Goal: Use online tool/utility

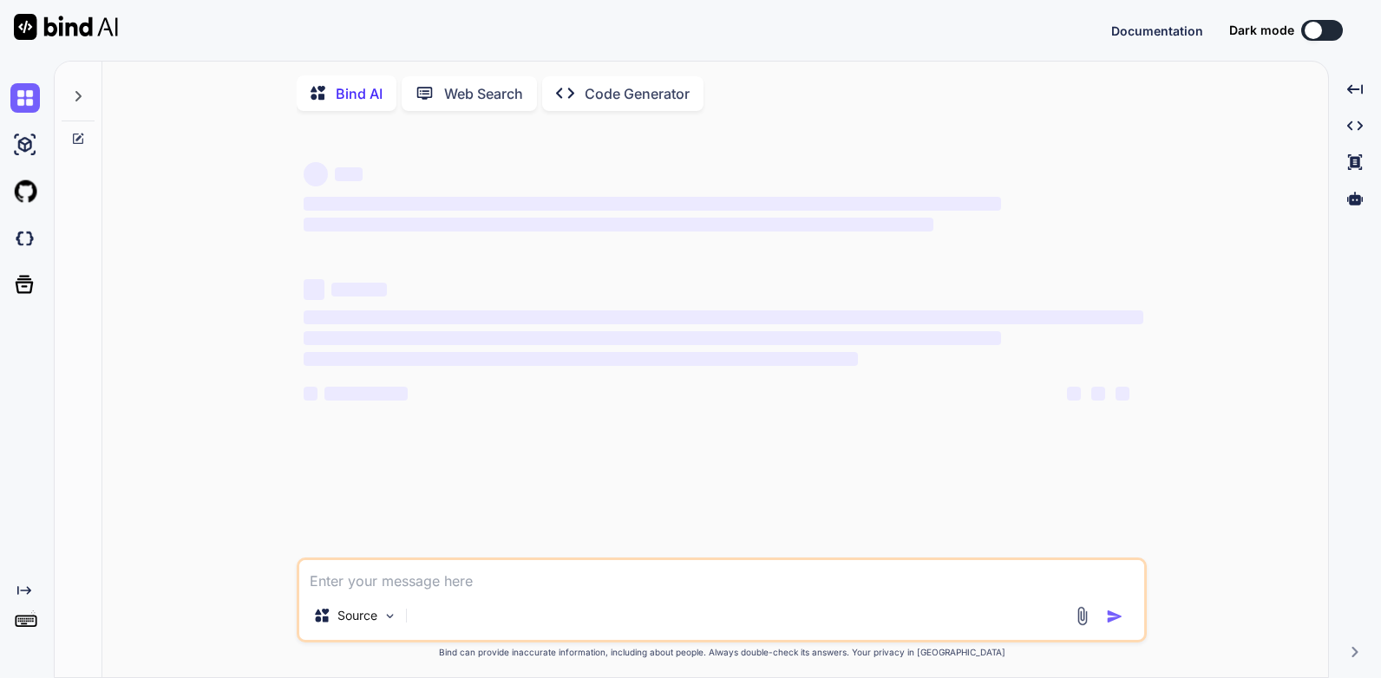
type textarea "x"
click at [560, 591] on textarea at bounding box center [721, 575] width 845 height 31
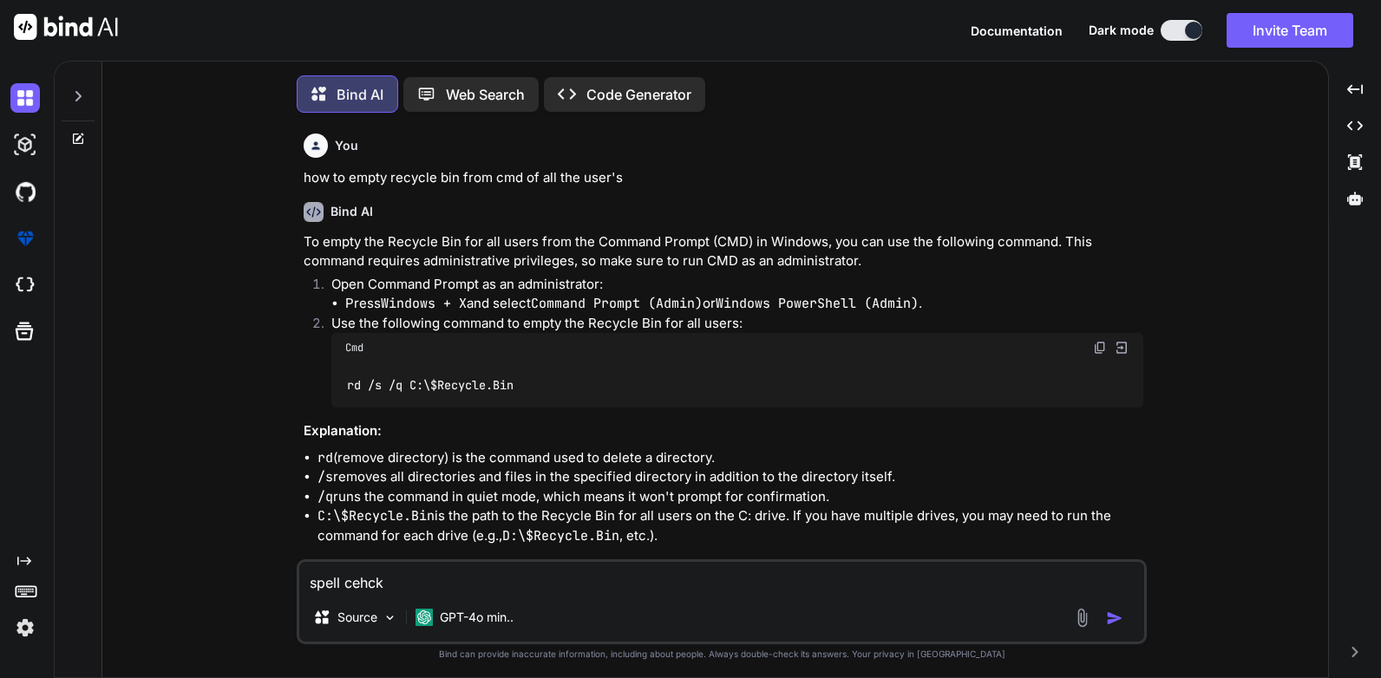
scroll to position [8, 0]
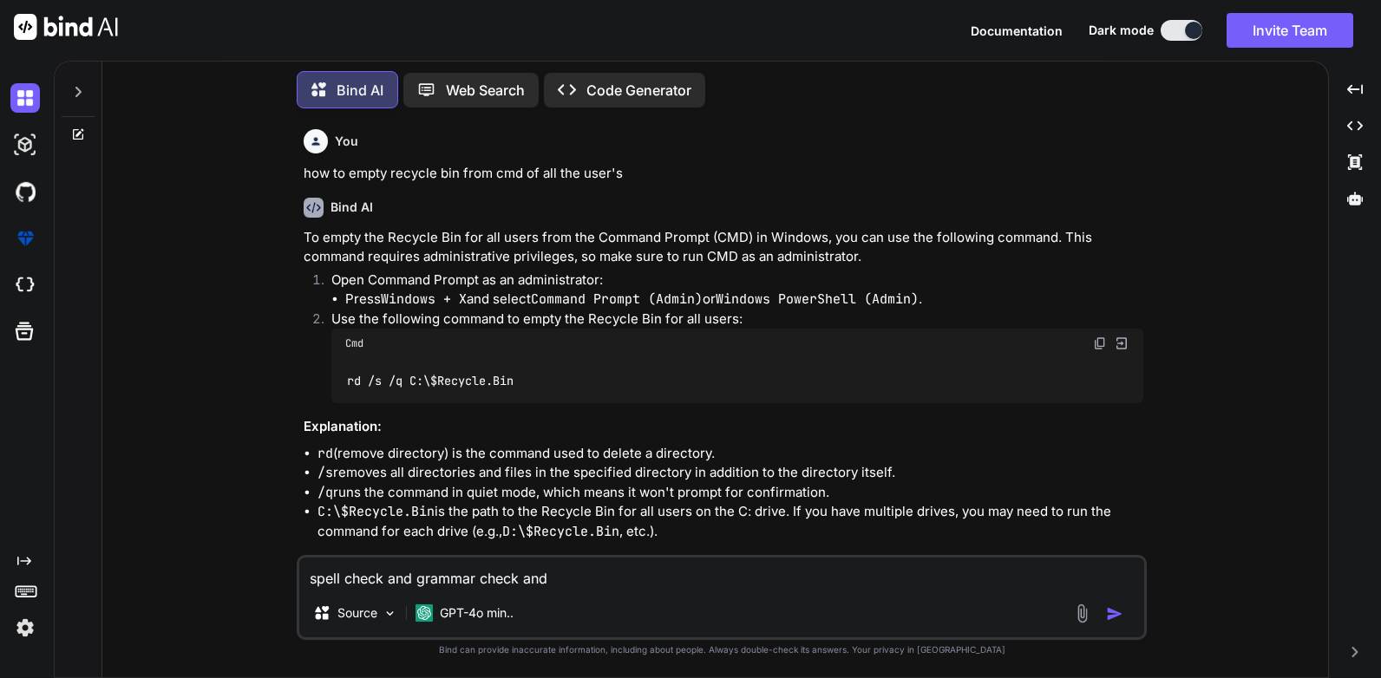
click at [572, 586] on textarea "spell check and grammar check and" at bounding box center [721, 573] width 845 height 31
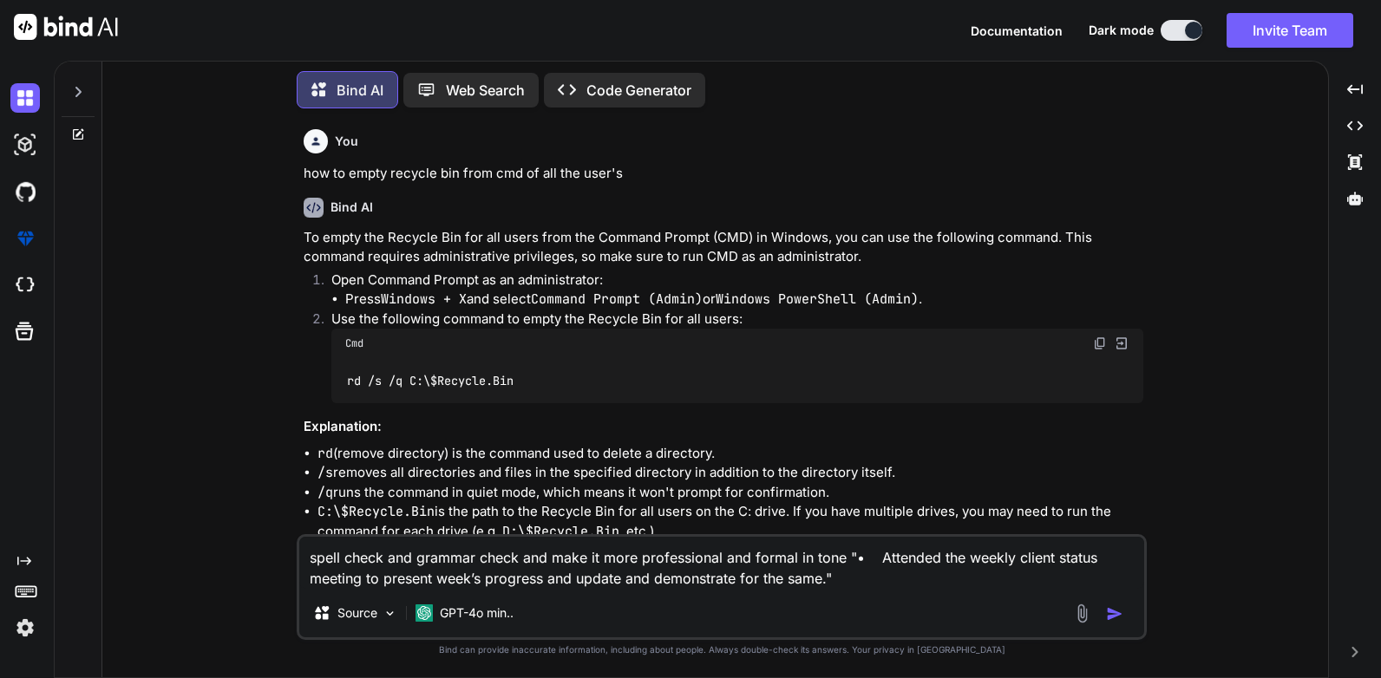
drag, startPoint x: 837, startPoint y: 578, endPoint x: 287, endPoint y: 547, distance: 550.7
click at [287, 547] on div "You how to empty recycle bin from cmd of all the user's Bind AI To empty the Re…" at bounding box center [722, 399] width 1212 height 555
type textarea "spell check and grammar check and make it more professional and formal in tone …"
click at [1115, 611] on img "button" at bounding box center [1114, 613] width 17 height 17
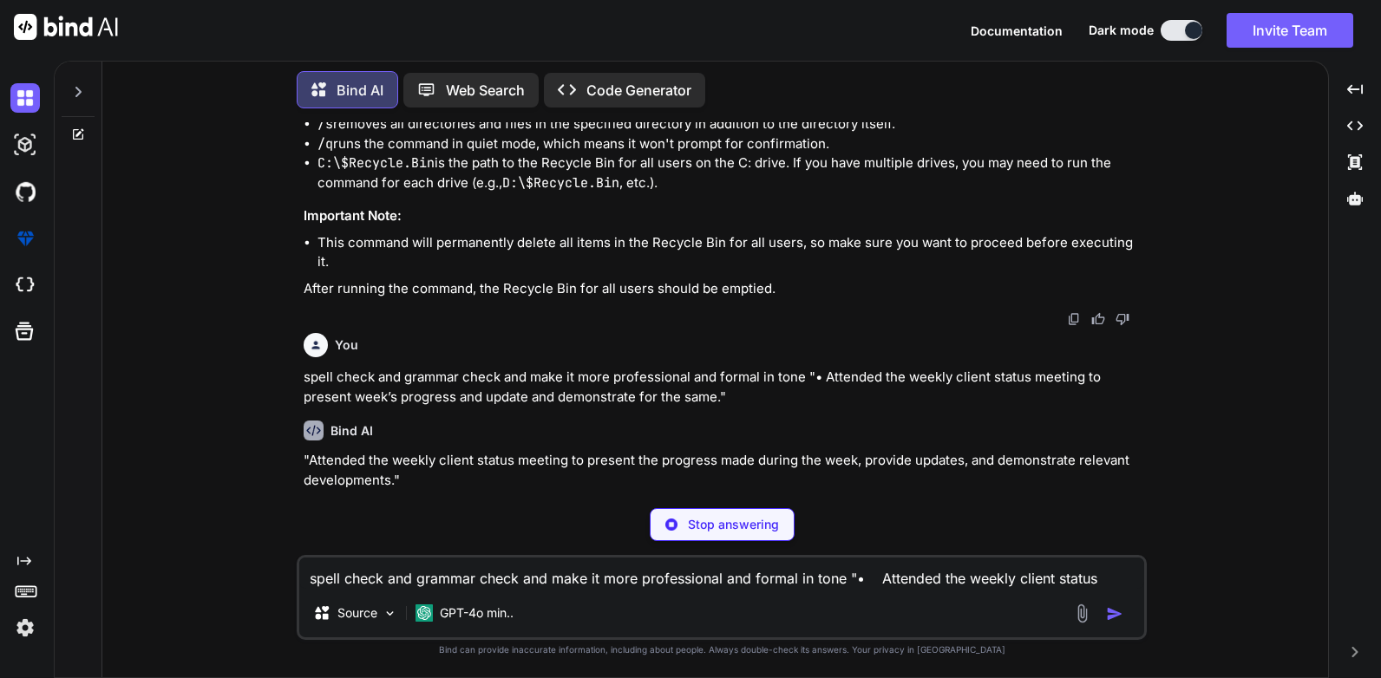
scroll to position [296, 0]
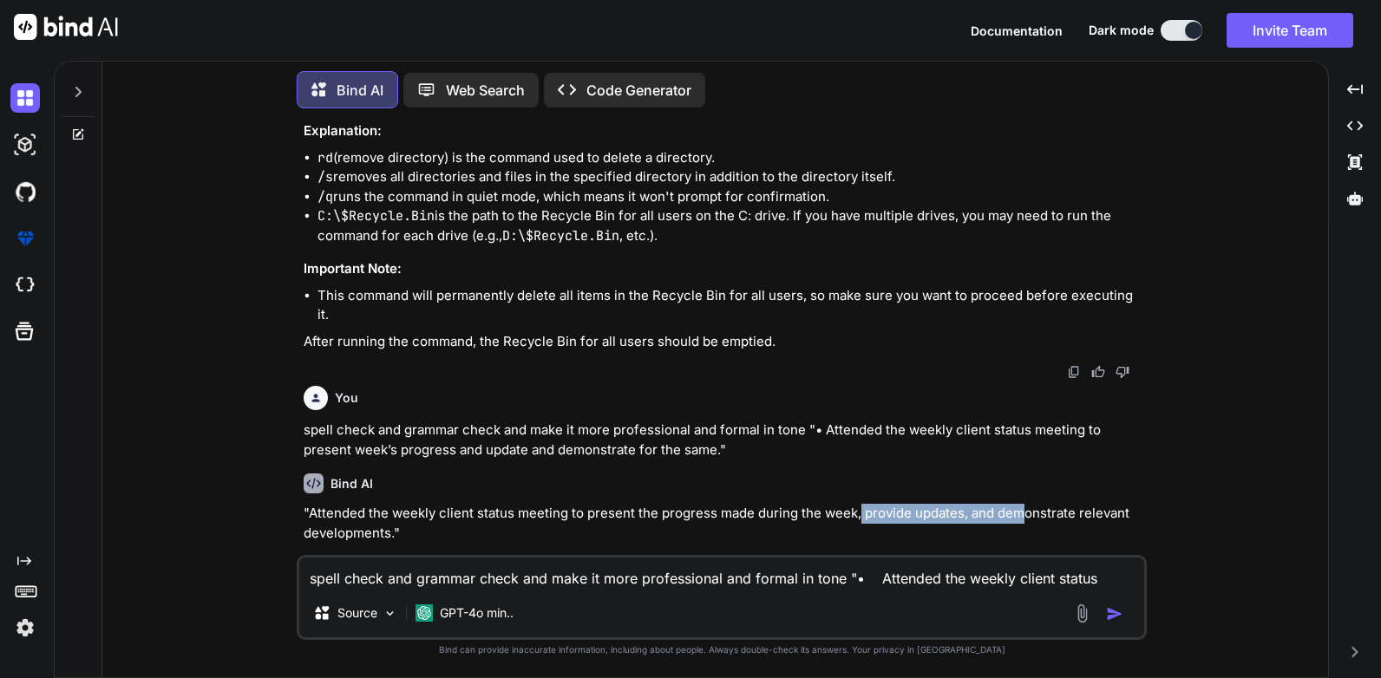
drag, startPoint x: 859, startPoint y: 498, endPoint x: 952, endPoint y: 485, distance: 94.6
click at [952, 504] on p ""Attended the weekly client status meeting to present the progress made during …" at bounding box center [724, 523] width 840 height 39
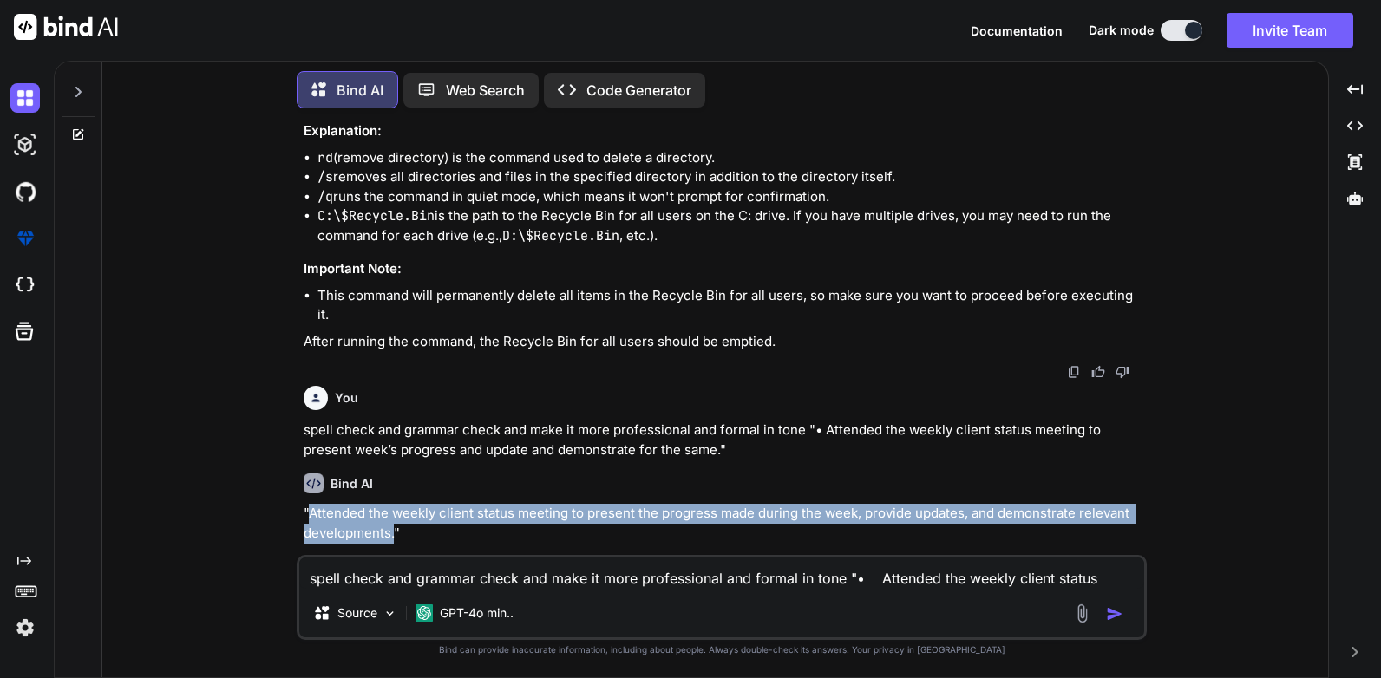
drag, startPoint x: 395, startPoint y: 512, endPoint x: 311, endPoint y: 482, distance: 88.3
click at [311, 482] on div "Bind AI "Attended the weekly client status meeting to present the progress made…" at bounding box center [724, 517] width 840 height 114
copy p "Attended the weekly client status meeting to present the progress made during t…"
